Goal: Find specific page/section: Find specific page/section

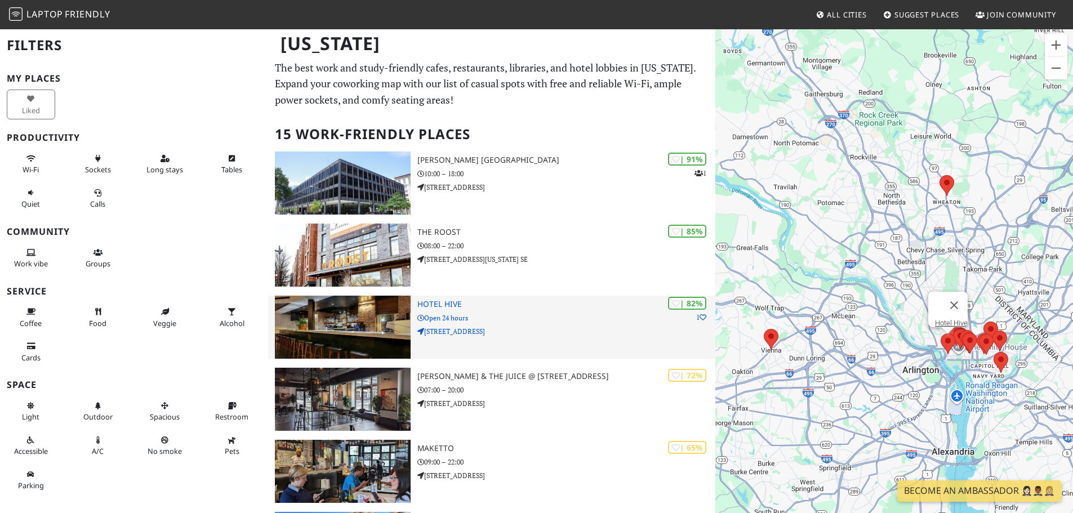
click at [498, 306] on h3 "Hotel Hive" at bounding box center [566, 305] width 298 height 10
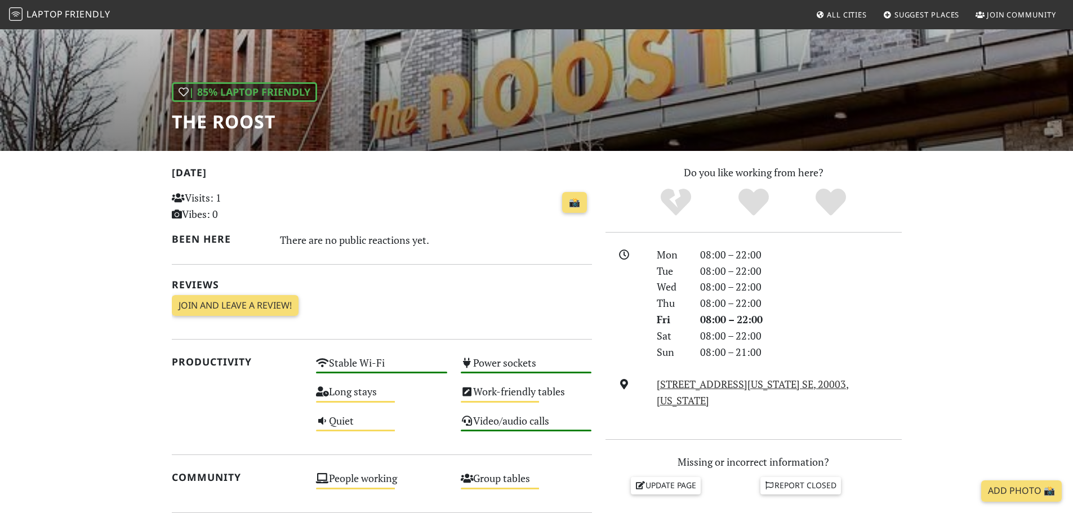
scroll to position [113, 0]
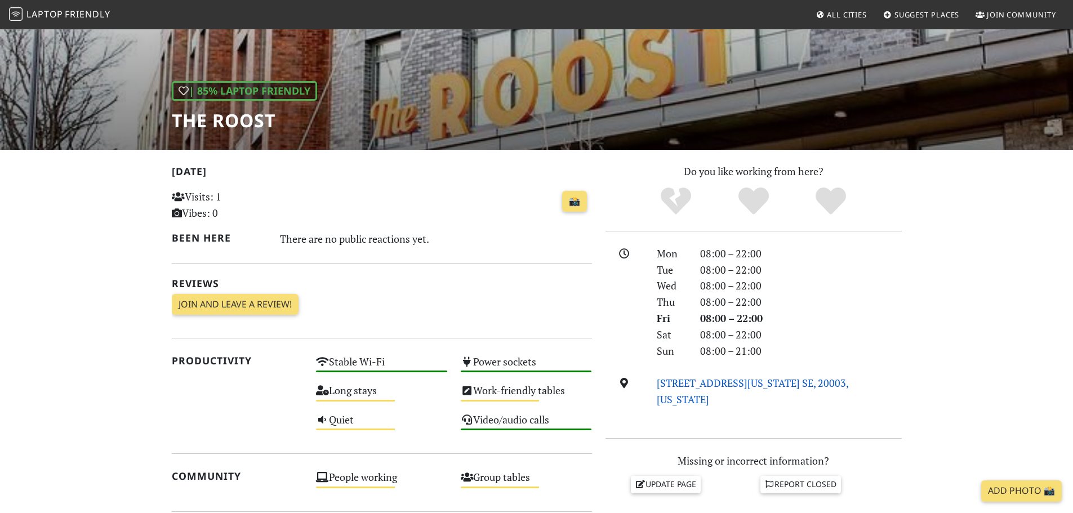
click at [753, 378] on link "[STREET_ADDRESS][US_STATE] SE, 20003, [US_STATE]" at bounding box center [752, 391] width 192 height 30
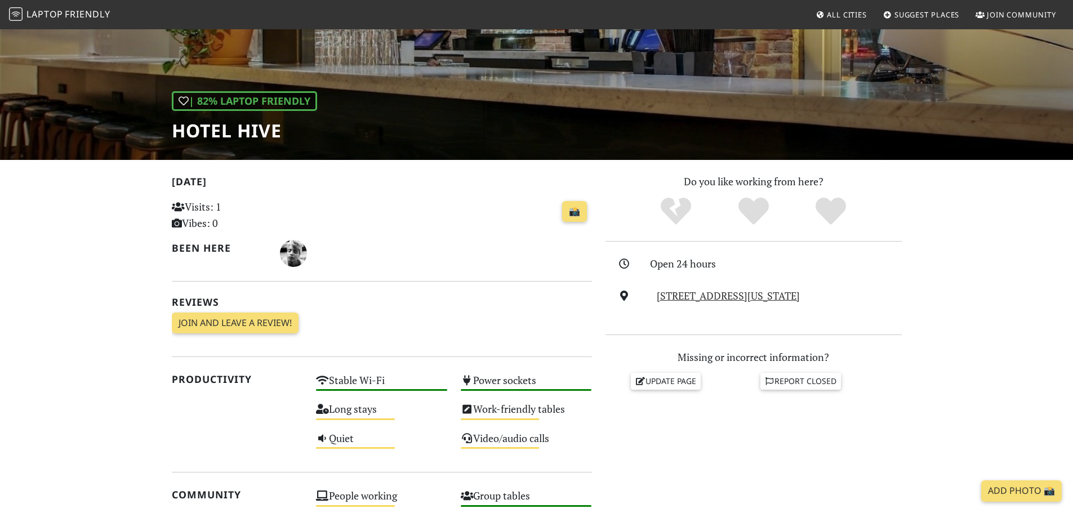
scroll to position [113, 0]
